Goal: Task Accomplishment & Management: Use online tool/utility

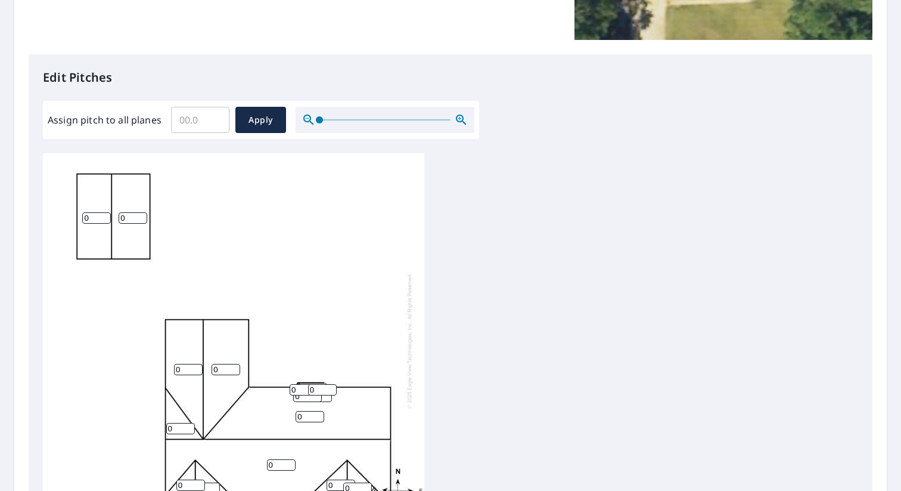
scroll to position [2, 0]
drag, startPoint x: 89, startPoint y: 218, endPoint x: 75, endPoint y: 218, distance: 14.3
click at [75, 218] on div "0 0 0 0 0 0 0 0 0 0 0 0 0 0 0 0" at bounding box center [234, 338] width 382 height 374
type input "7"
drag, startPoint x: 126, startPoint y: 214, endPoint x: 109, endPoint y: 214, distance: 17.3
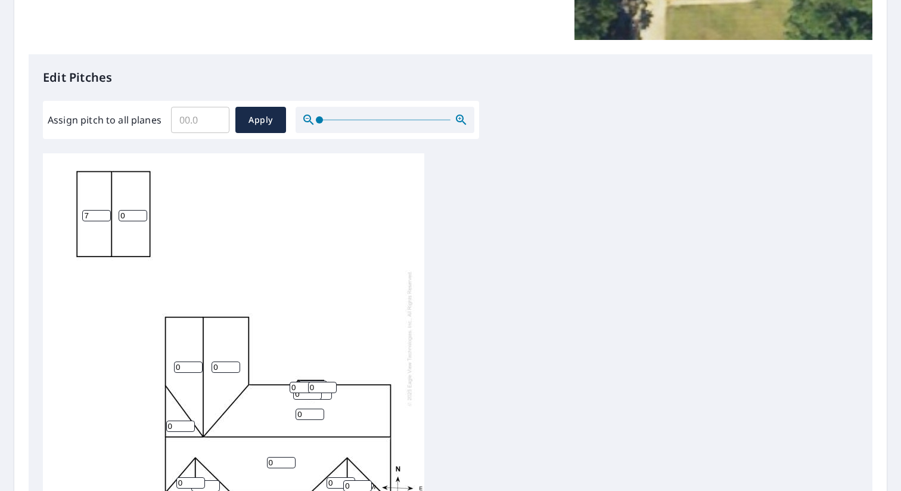
click at [109, 214] on div "0 0 0 0 0 7 0 0 0 0 0 0 0 0 0 0" at bounding box center [234, 338] width 382 height 374
type input "7"
click at [269, 253] on div "0 0 0 0 7 7 0 0 0 0 0 0 0 0 0 0" at bounding box center [234, 338] width 382 height 374
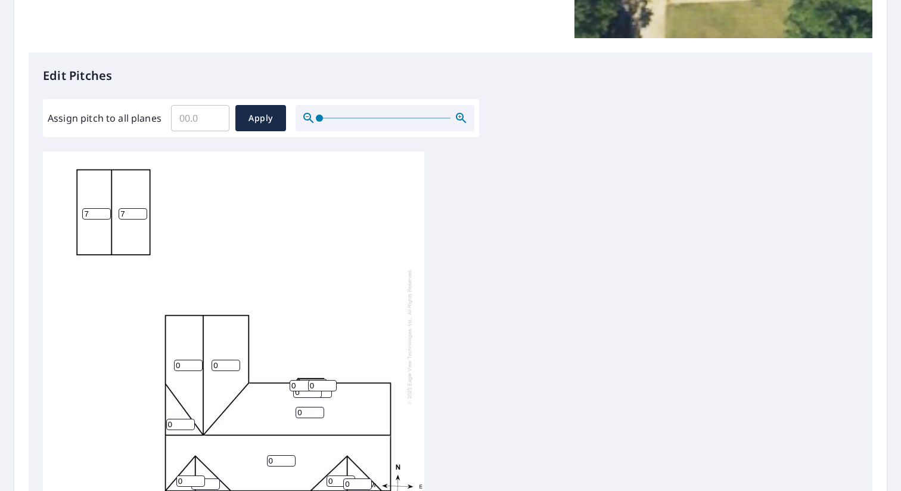
scroll to position [270, 0]
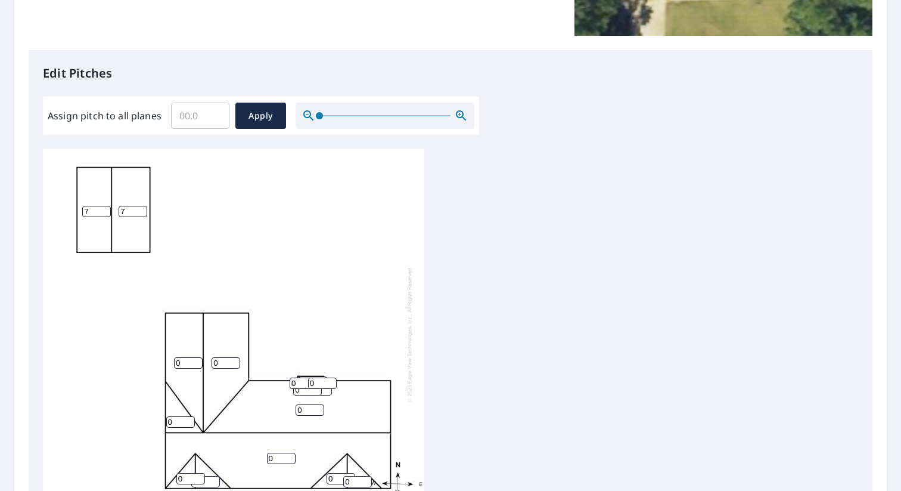
drag, startPoint x: 187, startPoint y: 362, endPoint x: 169, endPoint y: 362, distance: 17.3
click at [169, 362] on div "0 0 0 0 7 7 0 0 0 0 0 0 0 0 0 0" at bounding box center [234, 334] width 382 height 374
type input "10"
drag, startPoint x: 221, startPoint y: 364, endPoint x: 208, endPoint y: 364, distance: 12.5
click at [208, 364] on div "0 0 0 10 7 7 0 0 0 0 0 0 0 0 0 0" at bounding box center [234, 334] width 382 height 374
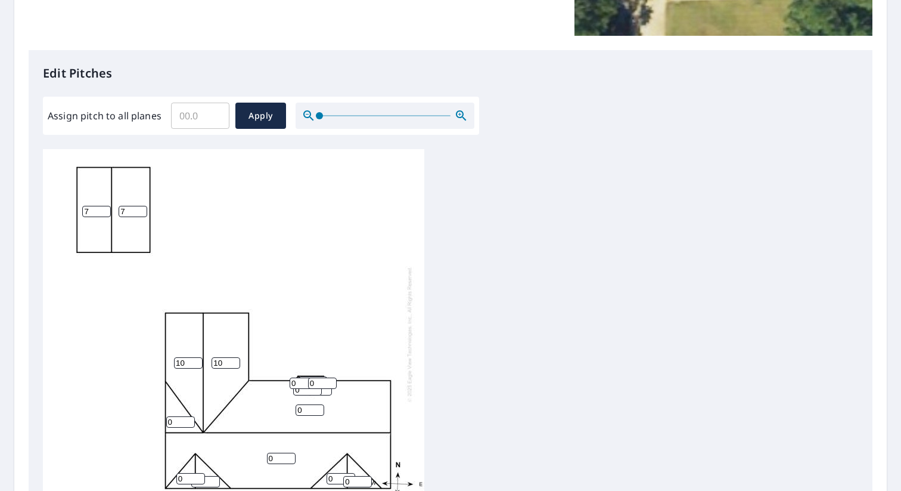
type input "10"
drag, startPoint x: 172, startPoint y: 421, endPoint x: 160, endPoint y: 421, distance: 12.5
click at [160, 421] on div "0 0 10 10 7 7 0 0 0 0 0 0 0 0 0 0" at bounding box center [234, 334] width 382 height 374
type input "7"
drag, startPoint x: 309, startPoint y: 412, endPoint x: 286, endPoint y: 412, distance: 23.8
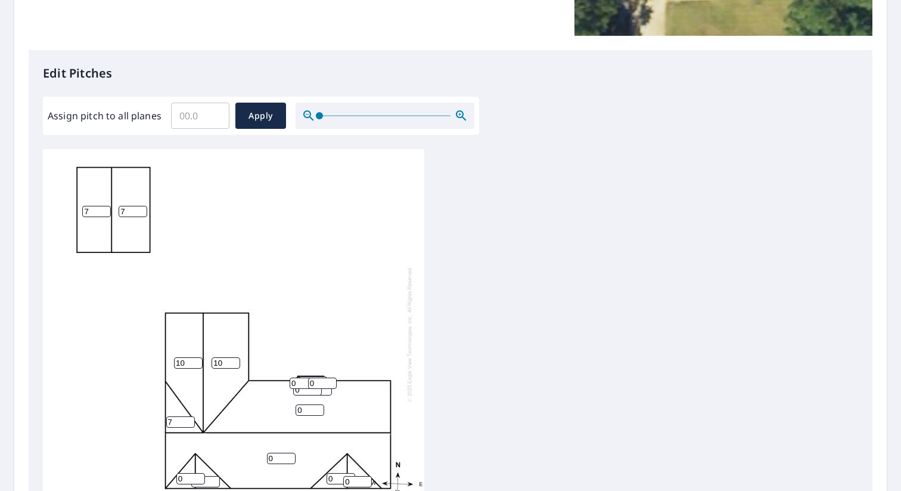
click at [286, 412] on div "0 0 10 10 7 7 7 0 0 0 0 0 0 0 0 0" at bounding box center [234, 334] width 382 height 374
type input "7"
drag, startPoint x: 304, startPoint y: 380, endPoint x: 286, endPoint y: 380, distance: 18.5
click at [286, 380] on div "0 7 10 10 7 7 7 0 0 0 0 0 0 0 0 0" at bounding box center [234, 334] width 382 height 374
type input "10"
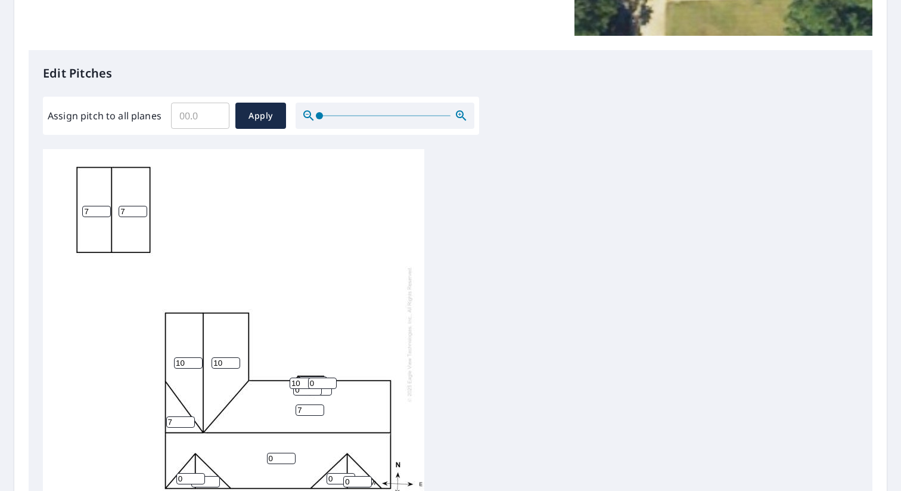
drag, startPoint x: 317, startPoint y: 383, endPoint x: 304, endPoint y: 383, distance: 12.5
click at [304, 383] on div "0 7 10 10 7 7 7 0 0 0 0 0 0 0 10 0" at bounding box center [234, 334] width 382 height 374
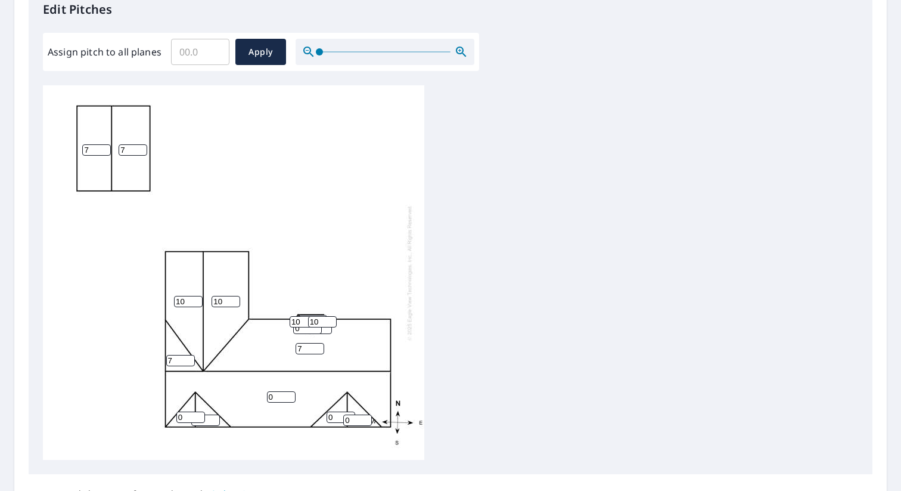
scroll to position [2, 0]
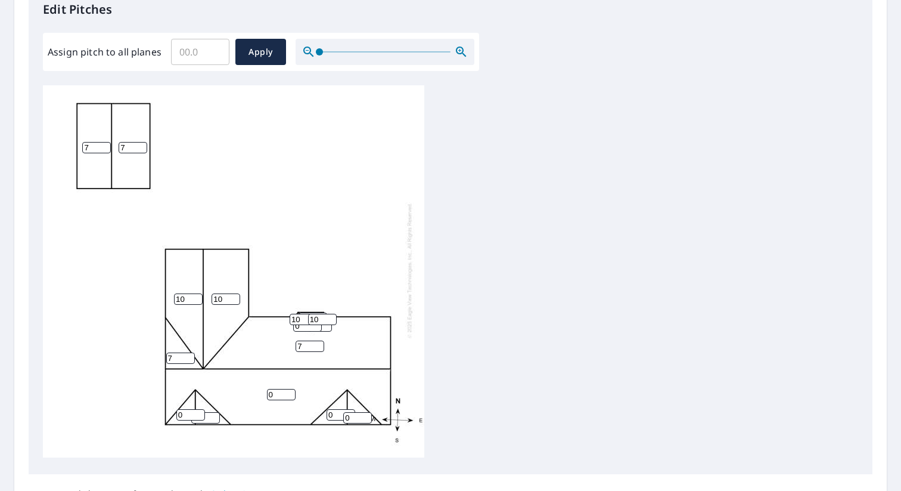
type input "10"
click at [307, 329] on input "0" at bounding box center [307, 325] width 29 height 11
click at [328, 327] on input "0" at bounding box center [317, 325] width 29 height 11
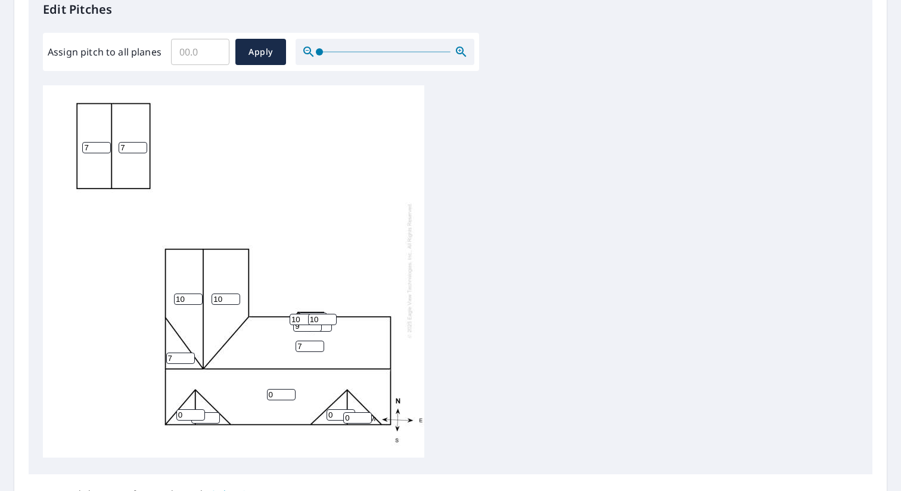
type input "9"
click at [312, 330] on input "9" at bounding box center [307, 325] width 29 height 11
type input "7"
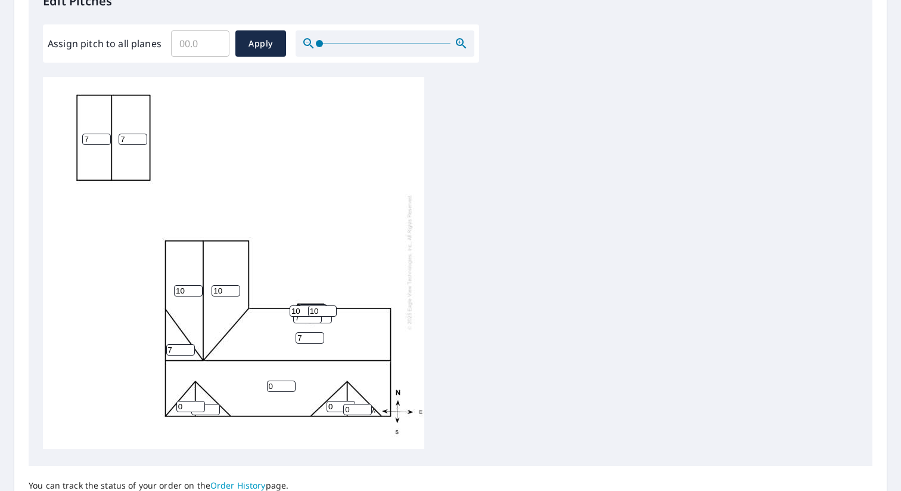
click at [324, 322] on div "0 7 10 10 7 7 7 0 0 0 0 0 0 7 10 10" at bounding box center [234, 262] width 382 height 374
drag, startPoint x: 200, startPoint y: 47, endPoint x: 175, endPoint y: 46, distance: 25.0
click at [175, 46] on input "Assign pitch to all planes" at bounding box center [200, 43] width 58 height 33
type input "7"
click at [253, 39] on span "Apply" at bounding box center [261, 43] width 32 height 15
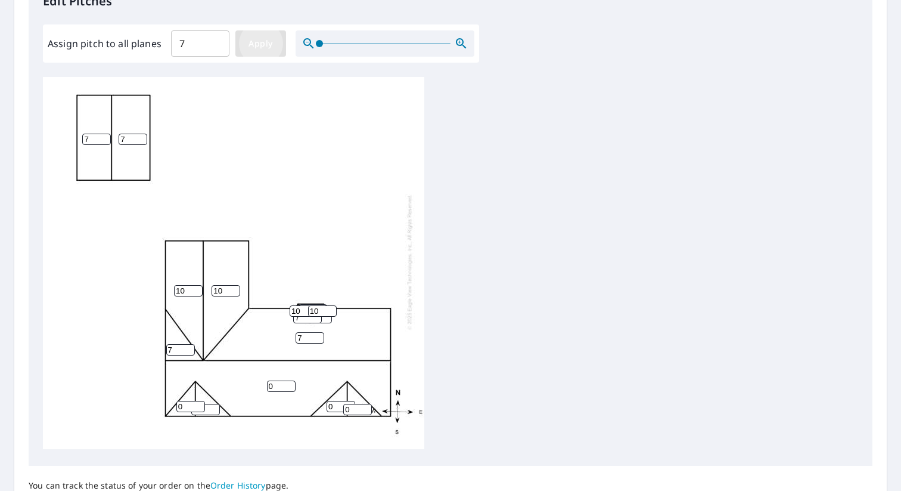
type input "7"
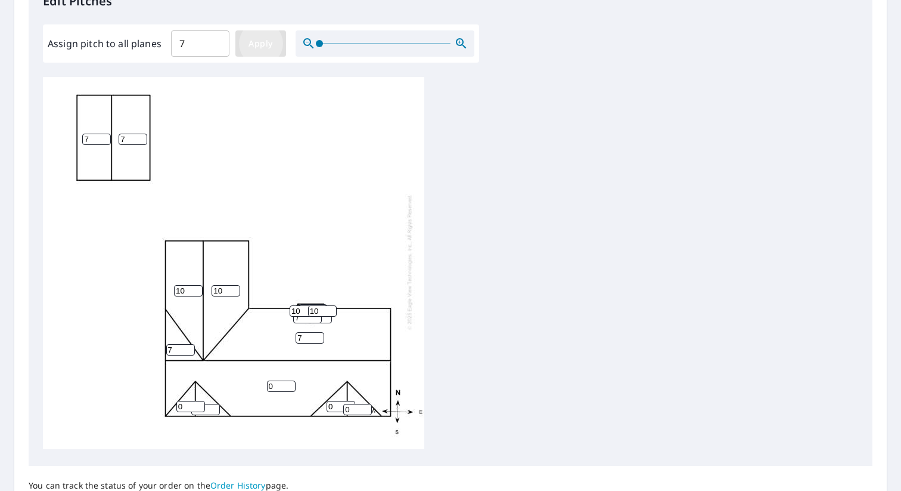
type input "7"
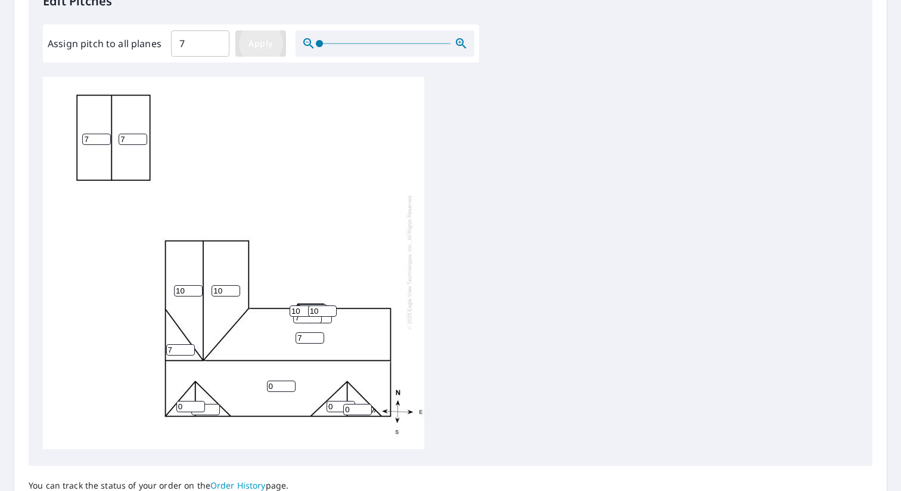
type input "7"
drag, startPoint x: 186, startPoint y: 289, endPoint x: 169, endPoint y: 289, distance: 17.3
click at [169, 289] on div "7 7 7 7 7 7 7 7 7 7 7 7 7 7 7 7" at bounding box center [234, 262] width 382 height 374
type input "10"
drag, startPoint x: 218, startPoint y: 287, endPoint x: 206, endPoint y: 287, distance: 11.9
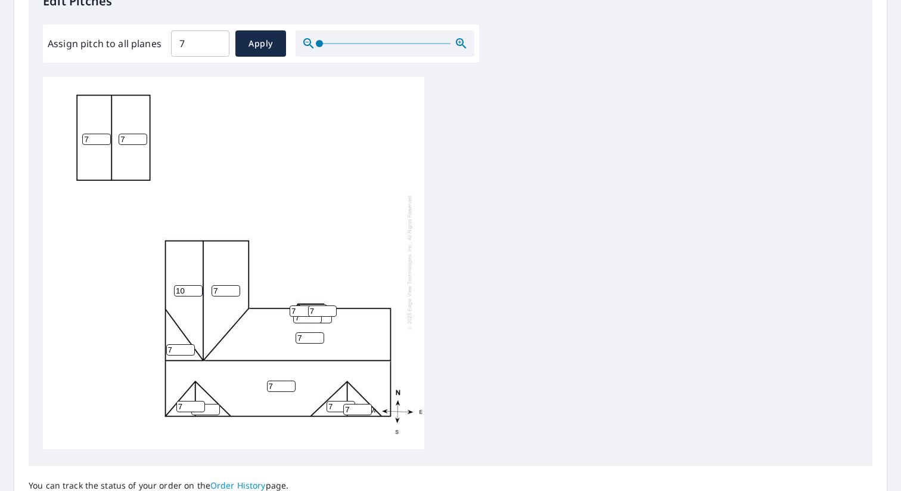
click at [207, 287] on div "7 7 7 10 7 7 7 7 7 7 7 7 7 7 7 7" at bounding box center [234, 262] width 382 height 374
type input "10"
drag, startPoint x: 190, startPoint y: 404, endPoint x: 153, endPoint y: 404, distance: 37.6
click at [153, 404] on div "7 7 10 10 7 7 7 7 7 7 7 7 7 7 7 7" at bounding box center [234, 262] width 382 height 374
type input "10"
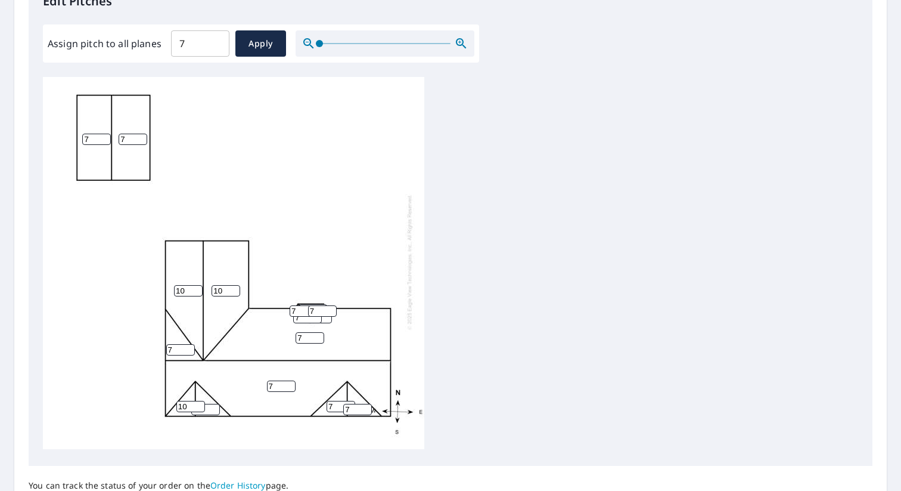
click at [208, 413] on input "7" at bounding box center [205, 409] width 29 height 11
type input "10"
drag, startPoint x: 333, startPoint y: 408, endPoint x: 327, endPoint y: 408, distance: 6.6
click at [327, 408] on input "7" at bounding box center [341, 406] width 29 height 11
type input "10"
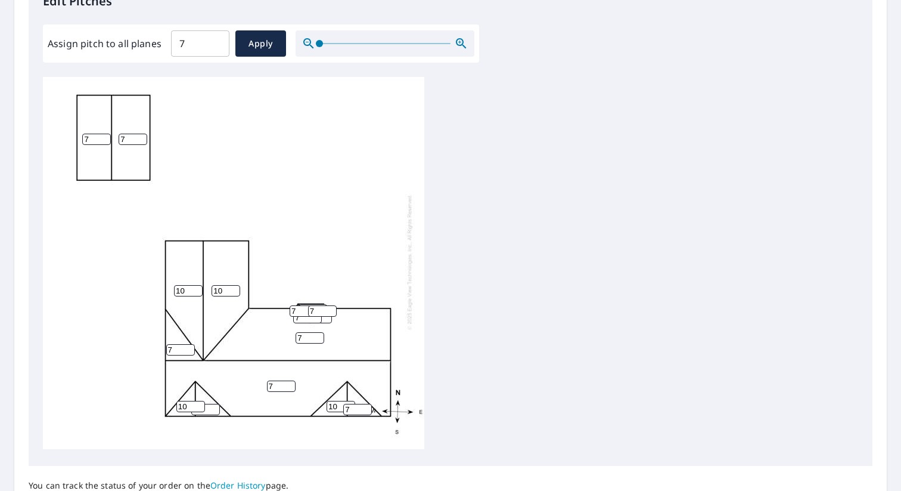
drag, startPoint x: 351, startPoint y: 410, endPoint x: 340, endPoint y: 410, distance: 10.1
click at [340, 410] on div "7 7 10 10 7 7 7 10 10 7 10 7 7 7 7 7" at bounding box center [234, 262] width 382 height 374
type input "10"
click at [377, 240] on div "7 7 10 10 7 7 7 10 10 10 10 7 7 7 7 7" at bounding box center [234, 262] width 382 height 374
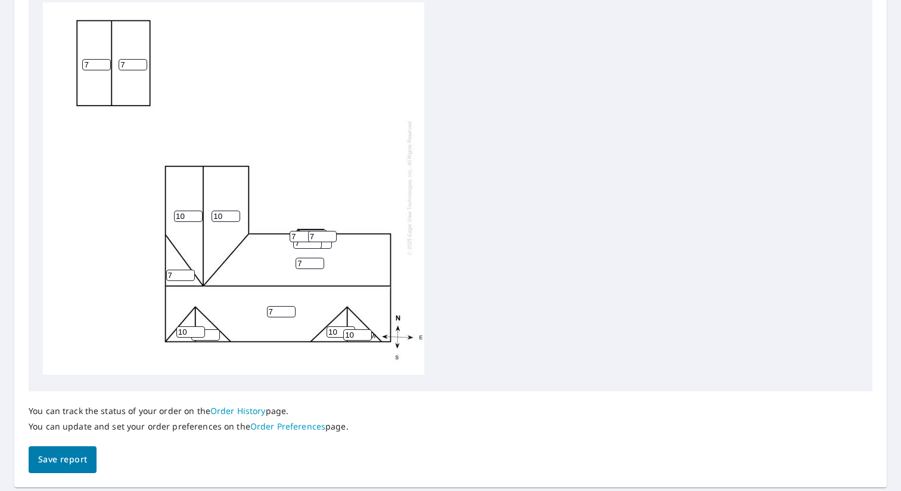
scroll to position [452, 0]
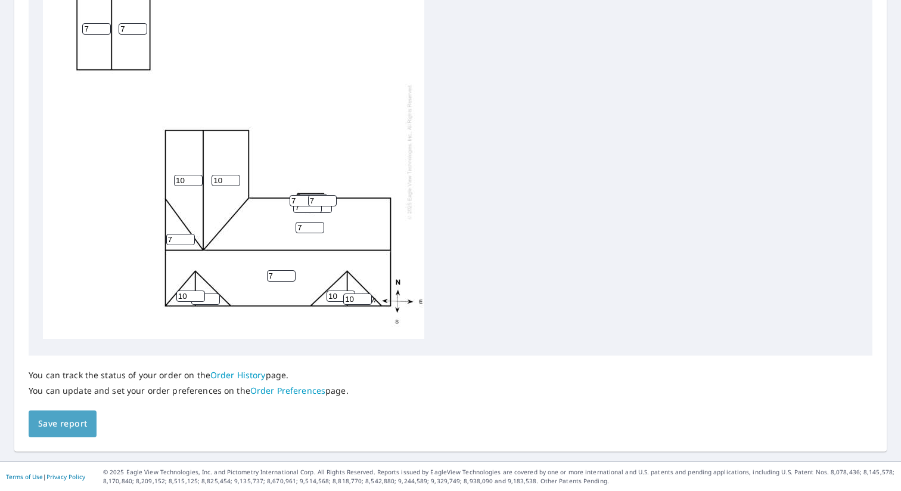
click at [48, 423] on span "Save report" at bounding box center [62, 423] width 49 height 15
